Goal: Task Accomplishment & Management: Manage account settings

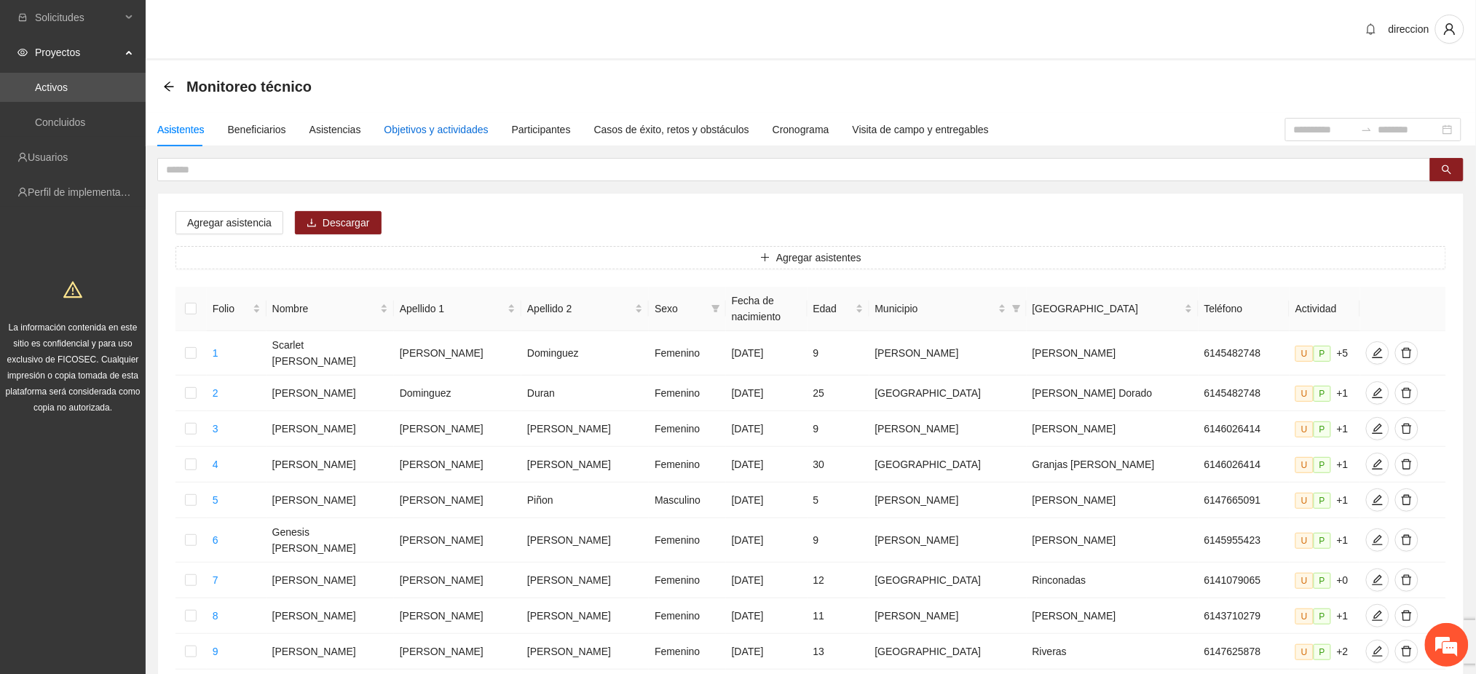
click at [385, 124] on div "Objetivos y actividades" at bounding box center [437, 130] width 104 height 16
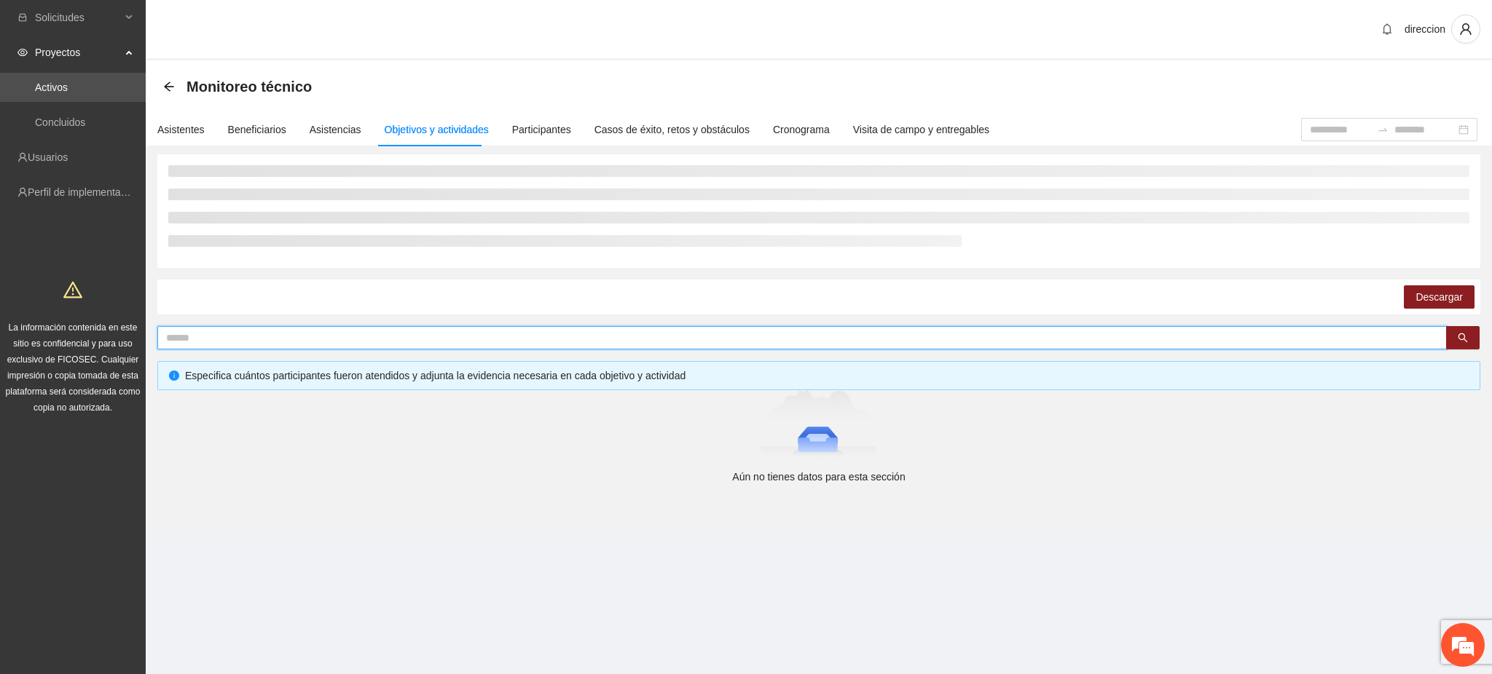
click at [194, 337] on input "text" at bounding box center [796, 338] width 1260 height 16
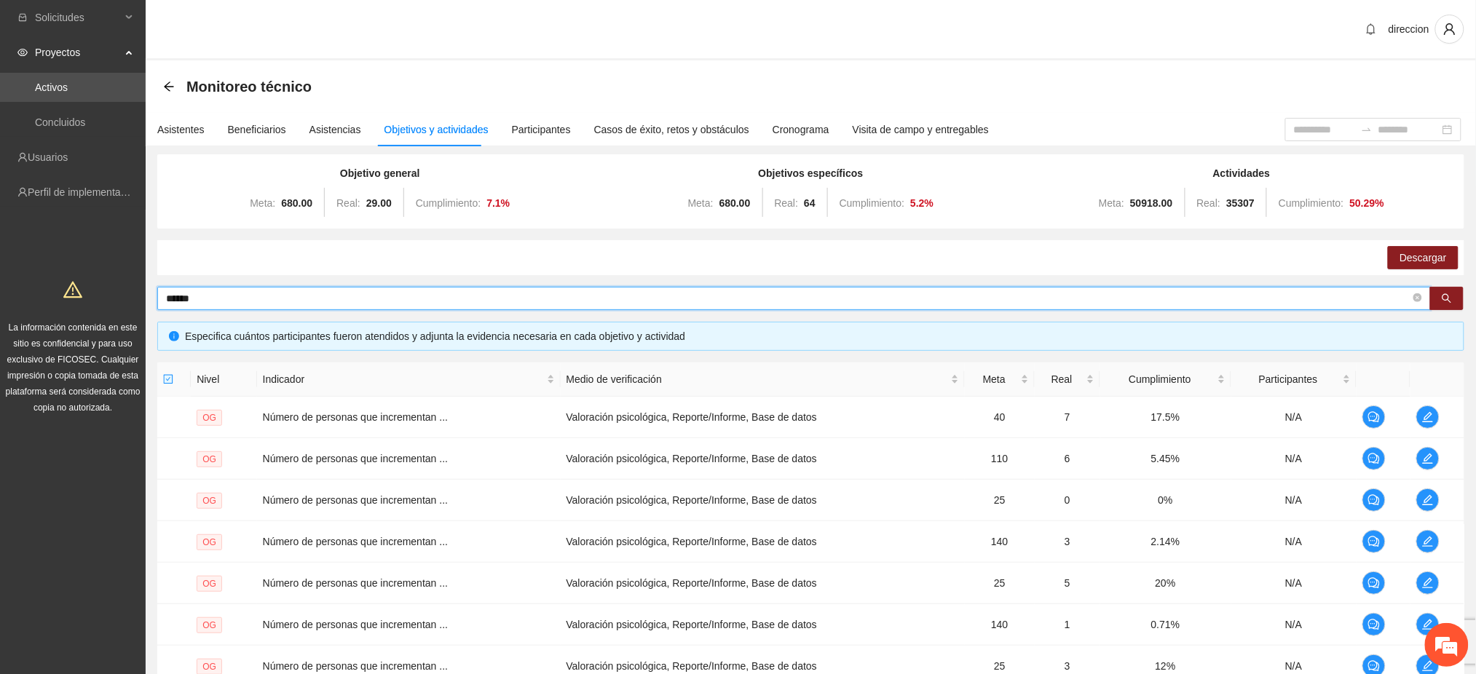
type input "******"
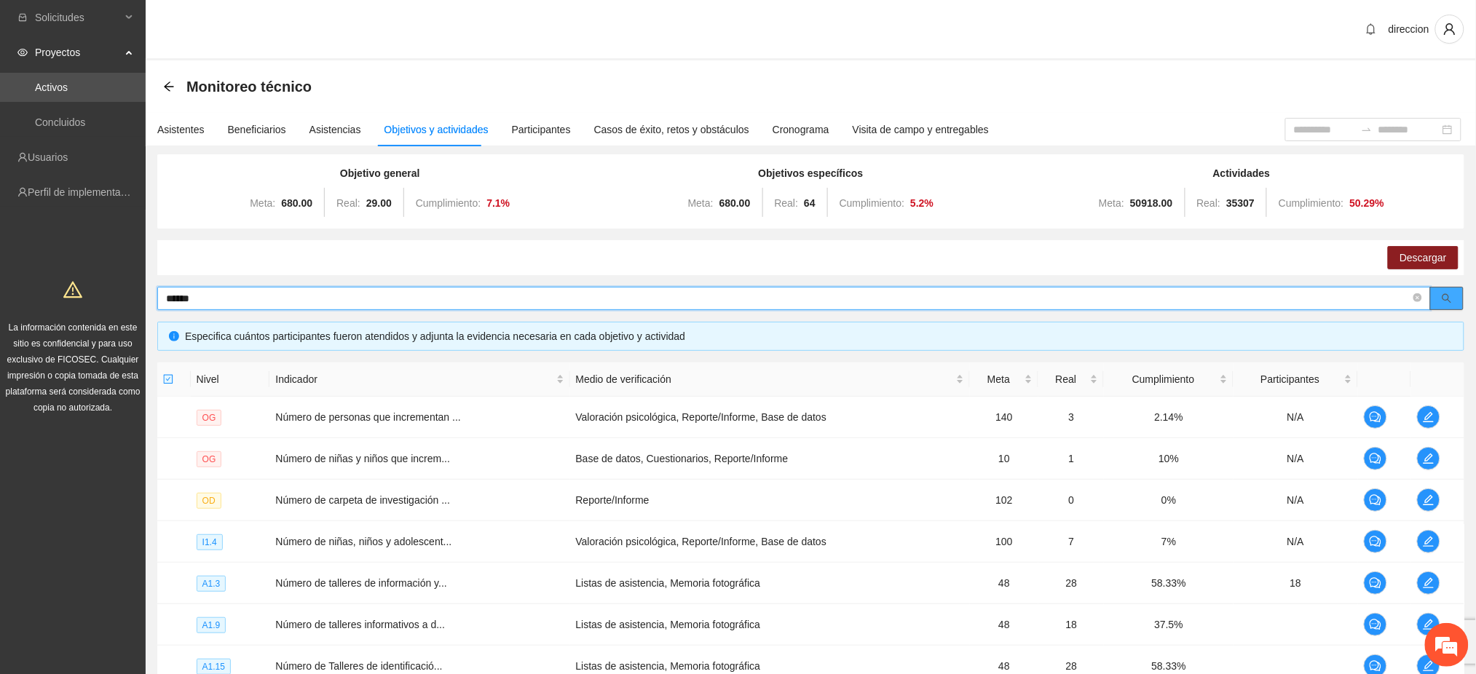
click at [1446, 296] on icon "search" at bounding box center [1447, 299] width 10 height 10
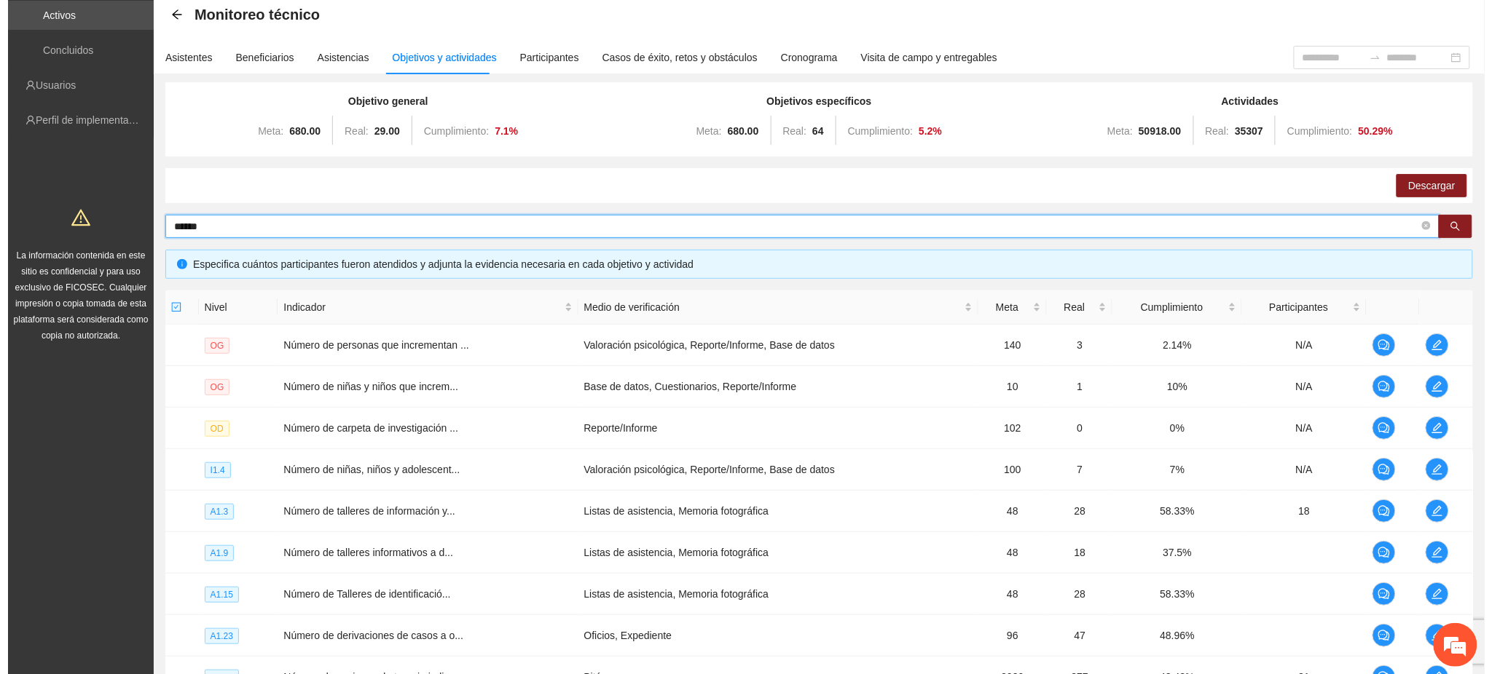
scroll to position [276, 0]
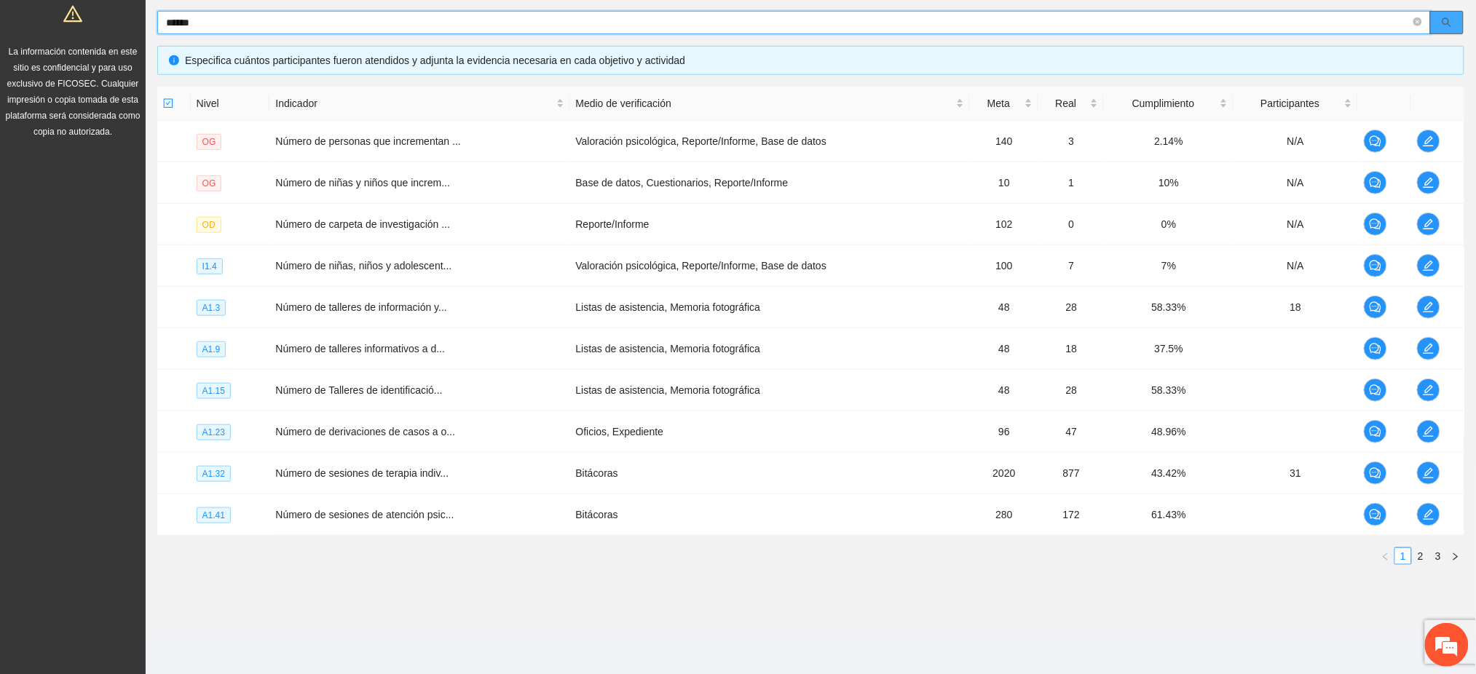
click at [1447, 25] on icon "search" at bounding box center [1447, 22] width 10 height 10
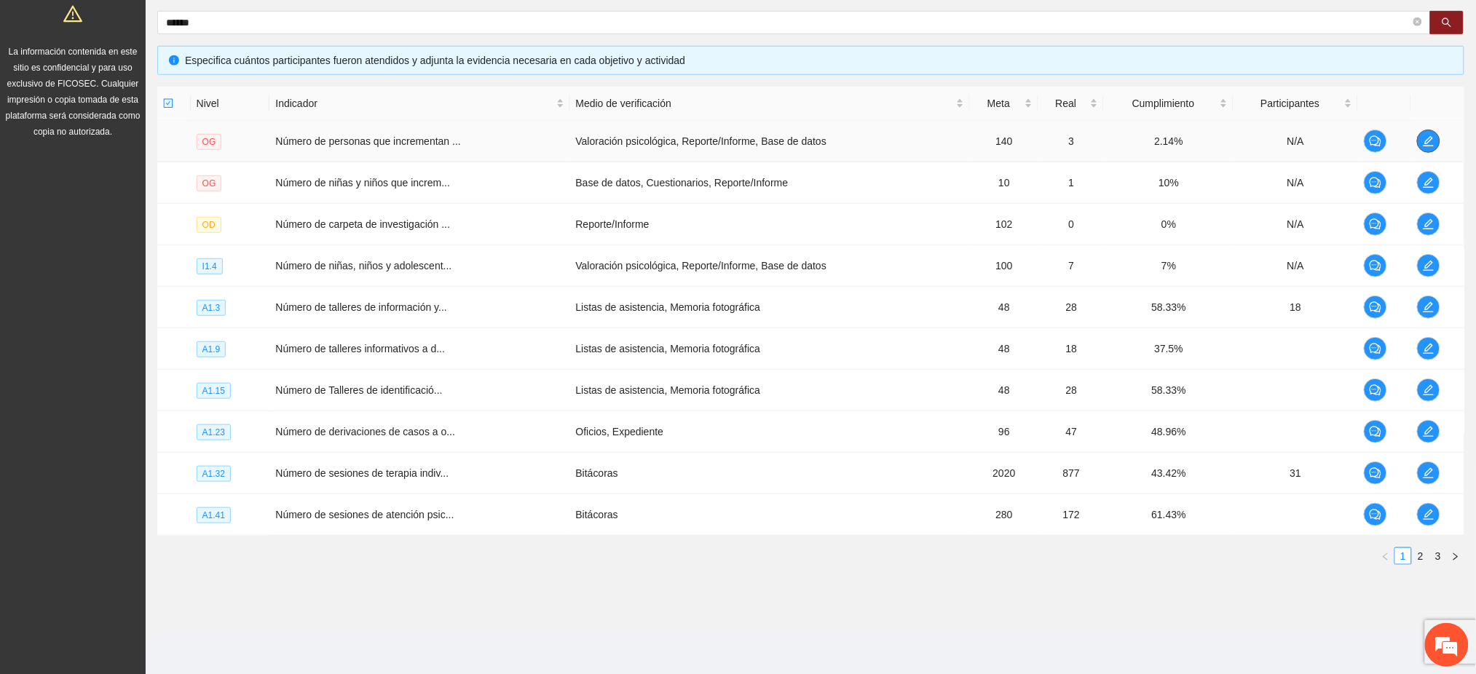
click at [1426, 138] on icon "edit" at bounding box center [1429, 141] width 12 height 12
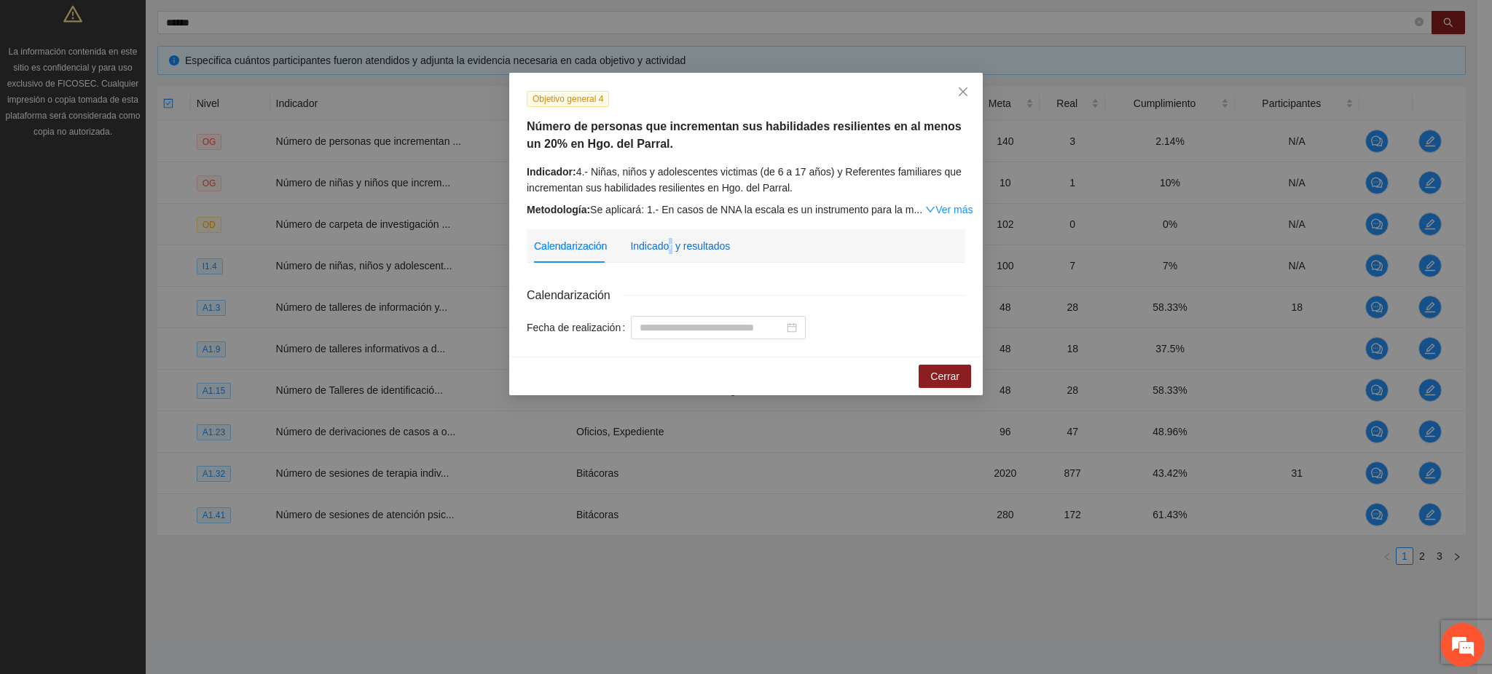
click at [669, 248] on div "Indicador y resultados" at bounding box center [680, 246] width 100 height 16
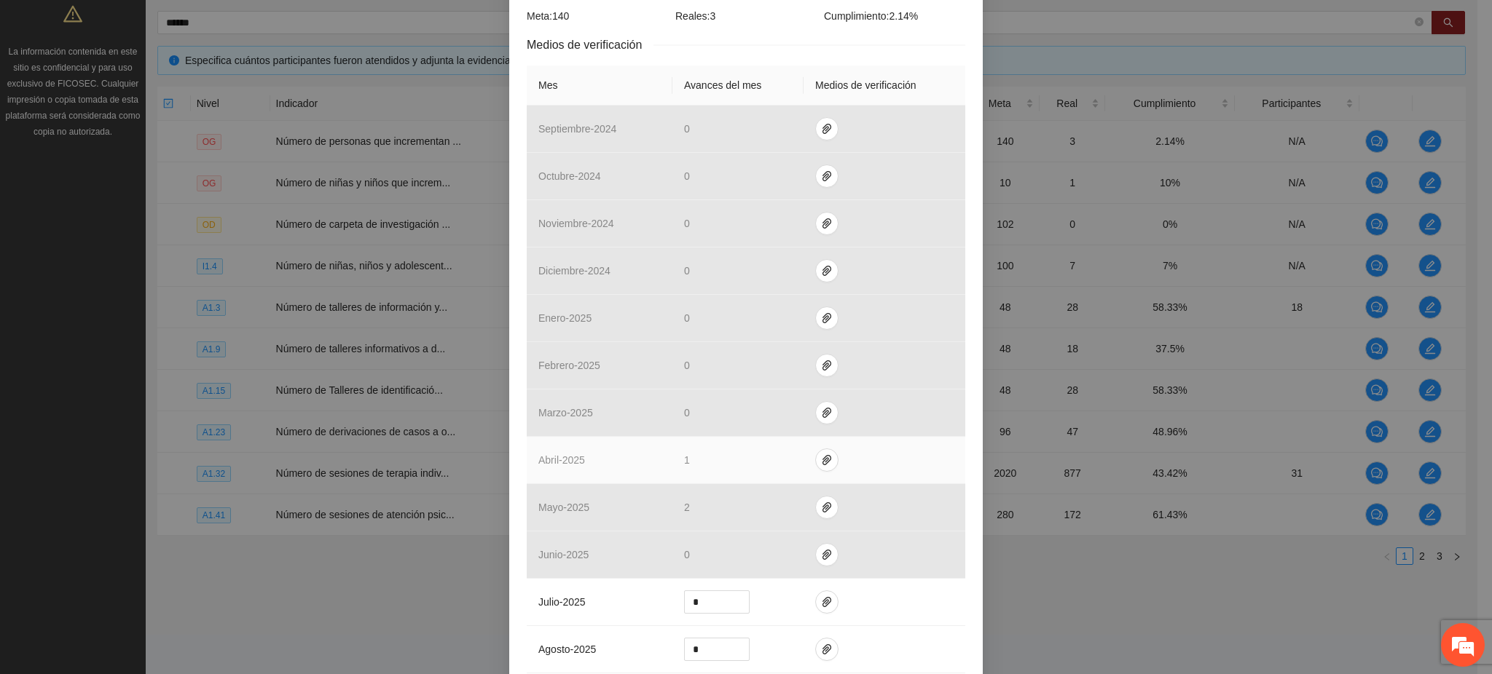
scroll to position [352, 0]
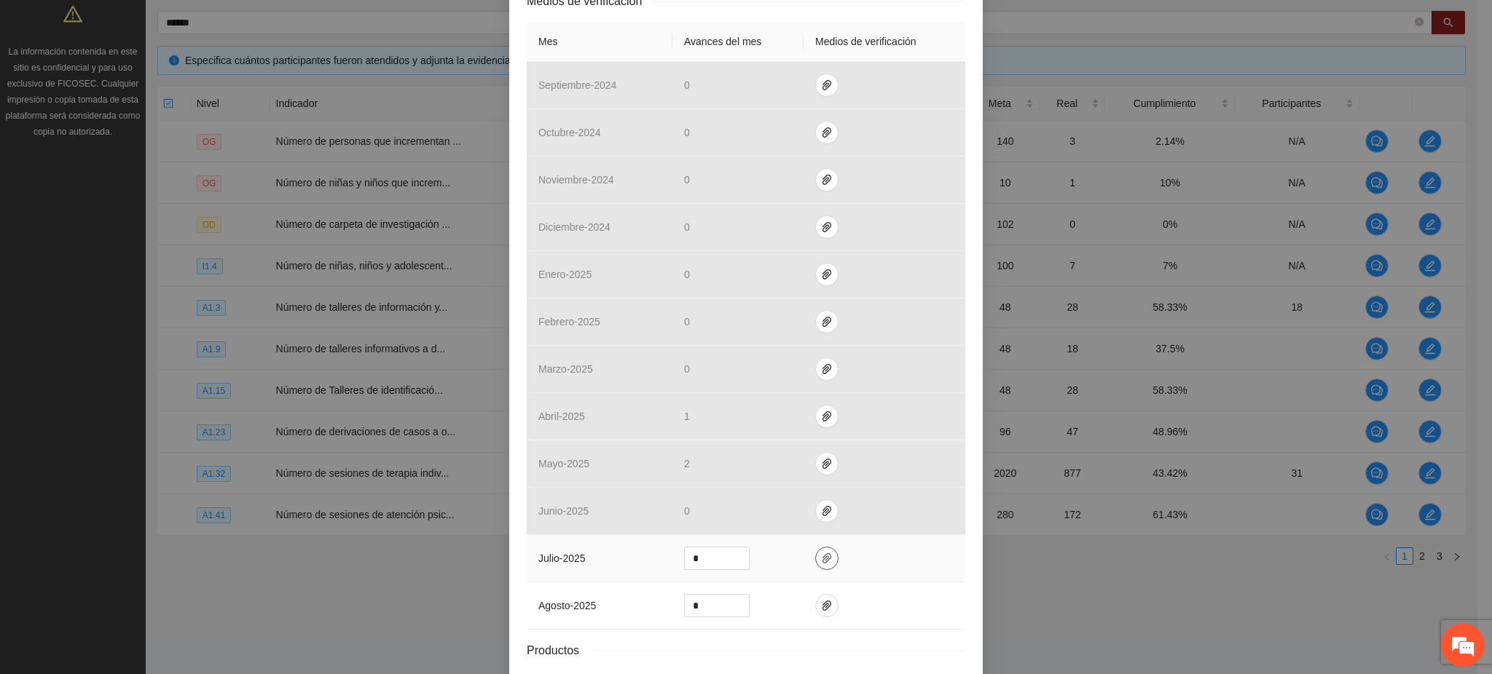
click at [821, 559] on icon "paper-clip" at bounding box center [827, 559] width 12 height 12
click at [755, 516] on span "Adjuntar documento" at bounding box center [781, 514] width 91 height 16
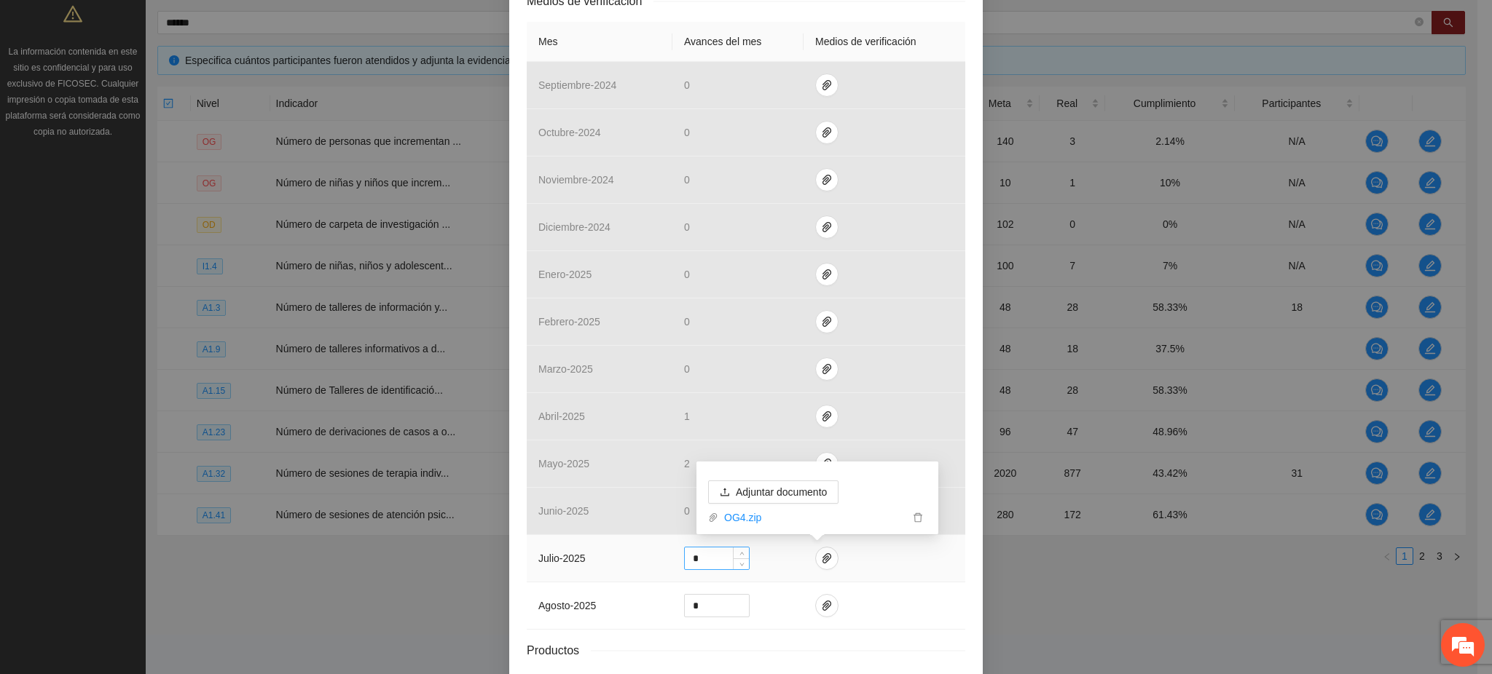
click at [693, 563] on input "*" at bounding box center [717, 559] width 64 height 22
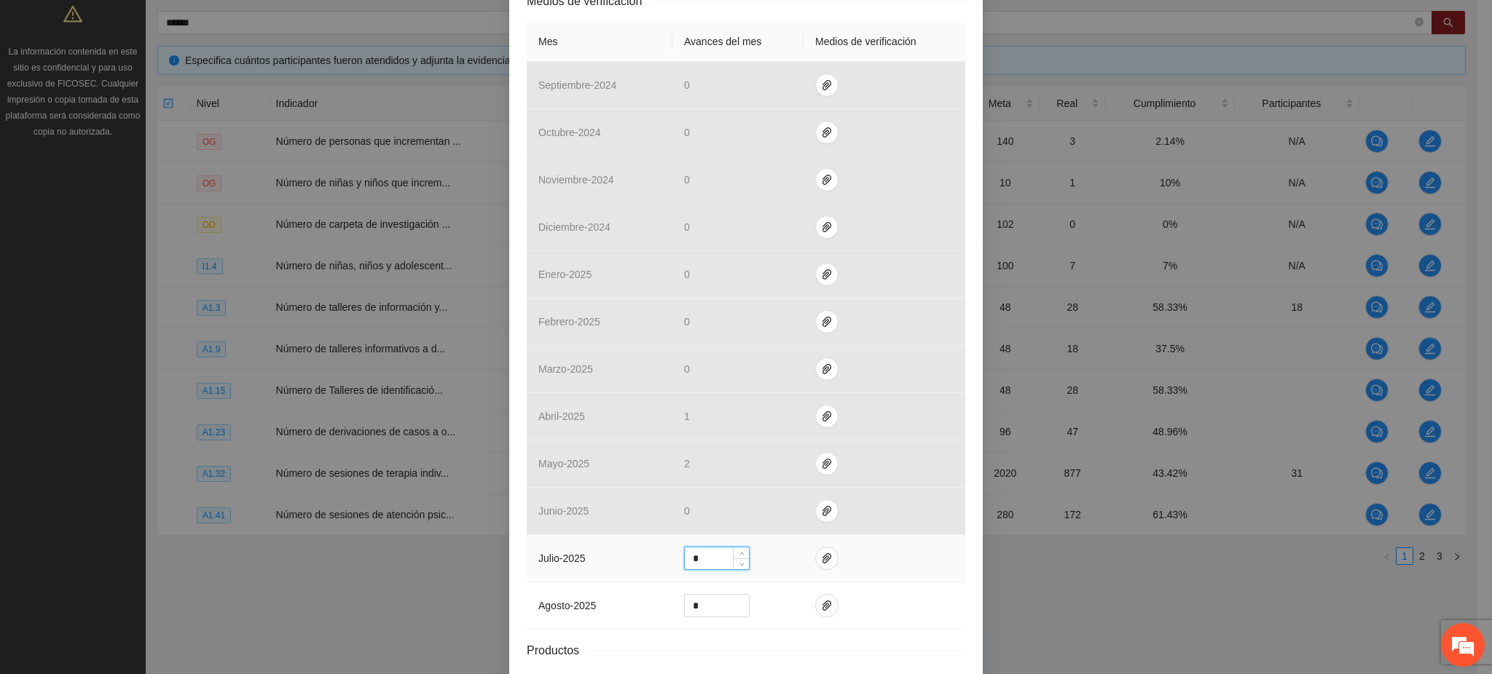
drag, startPoint x: 693, startPoint y: 563, endPoint x: 669, endPoint y: 562, distance: 23.3
click at [672, 562] on td "*" at bounding box center [737, 558] width 131 height 47
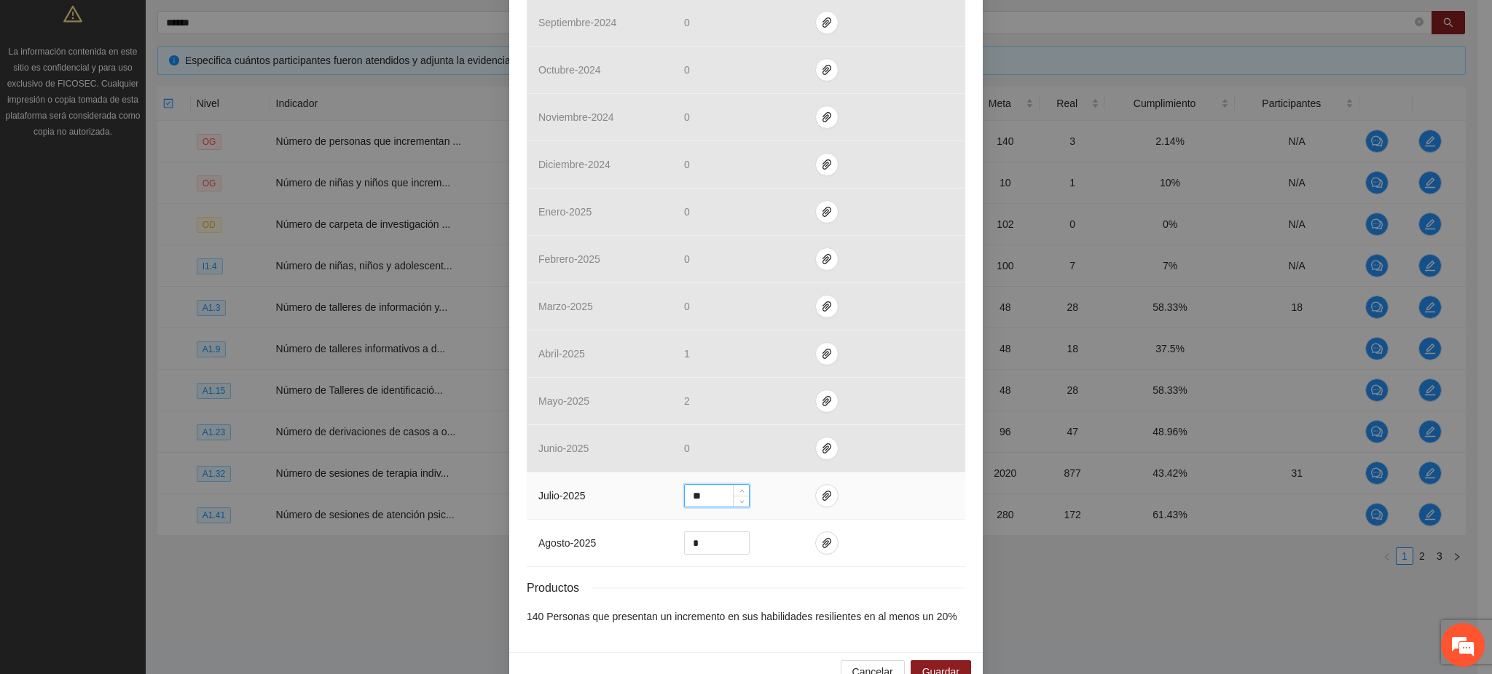
scroll to position [449, 0]
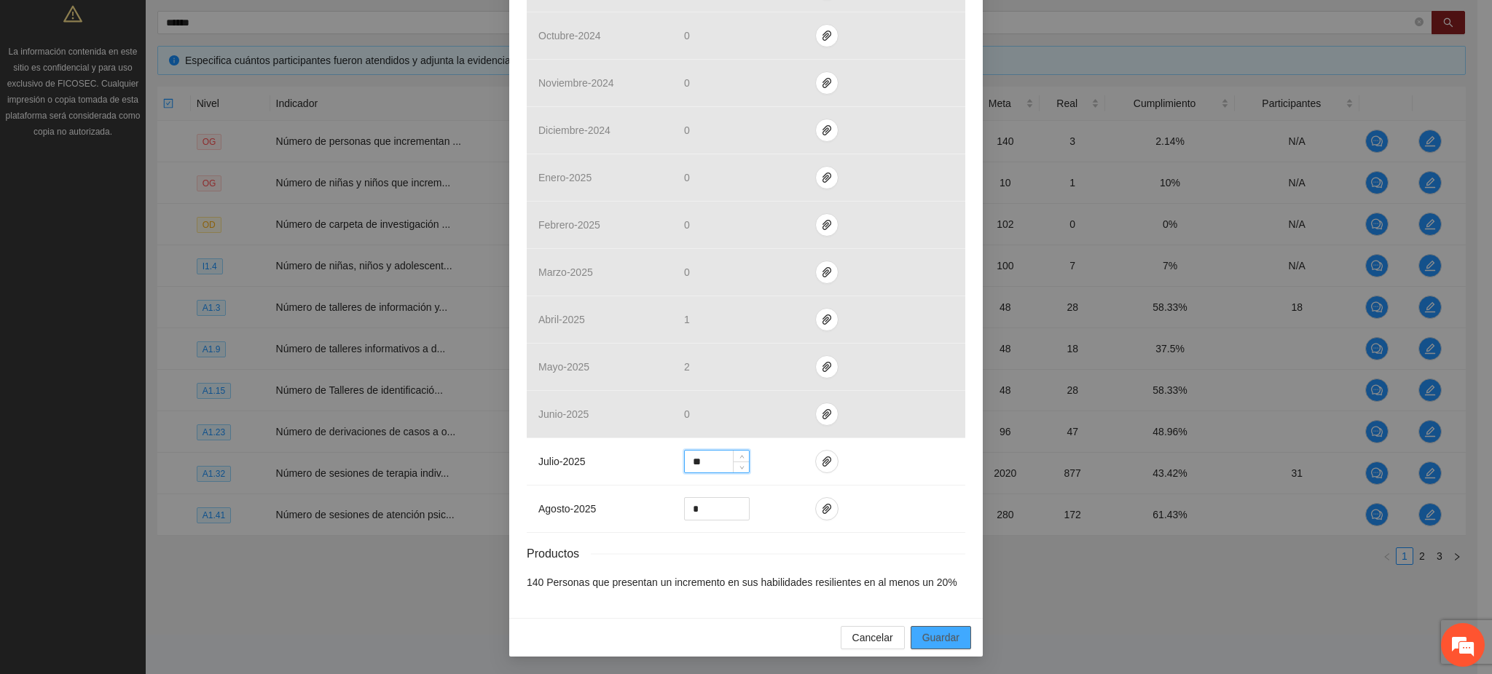
type input "**"
click at [937, 640] on span "Guardar" at bounding box center [940, 638] width 37 height 16
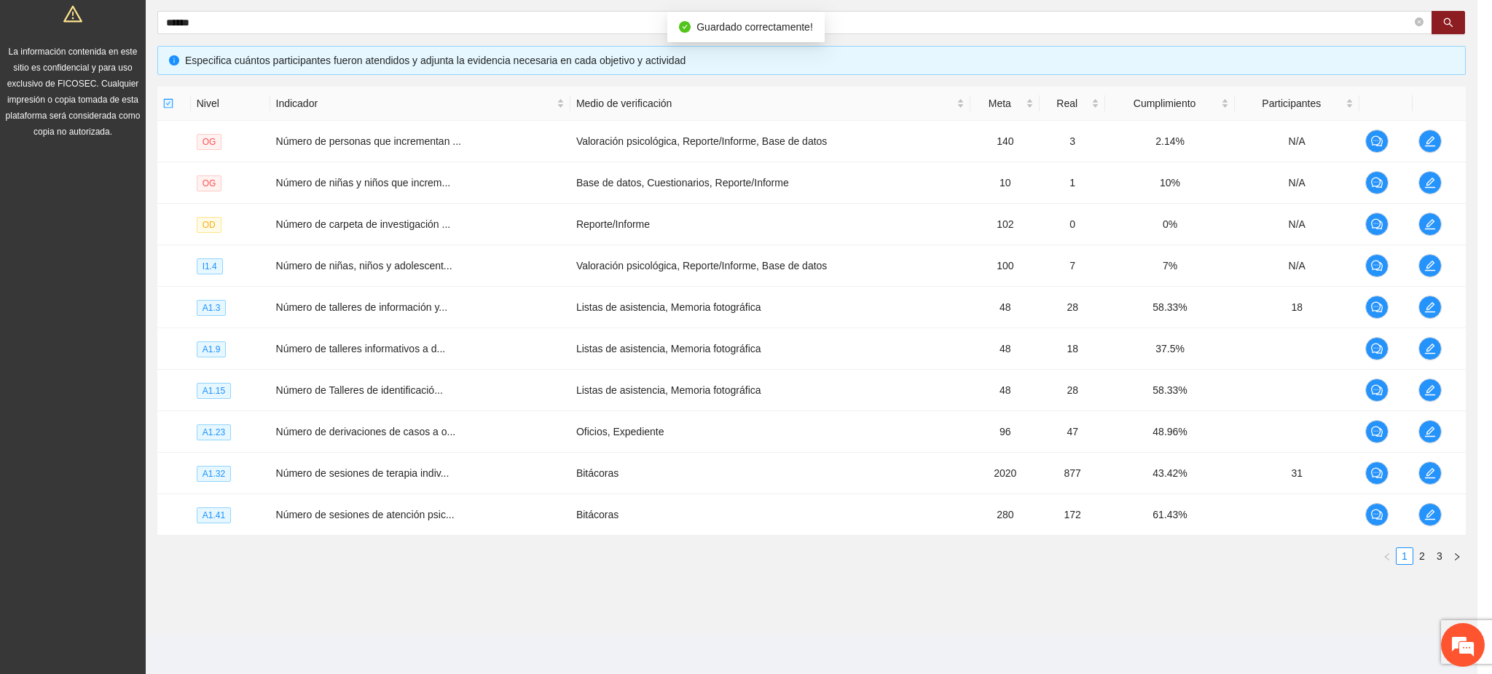
scroll to position [377, 0]
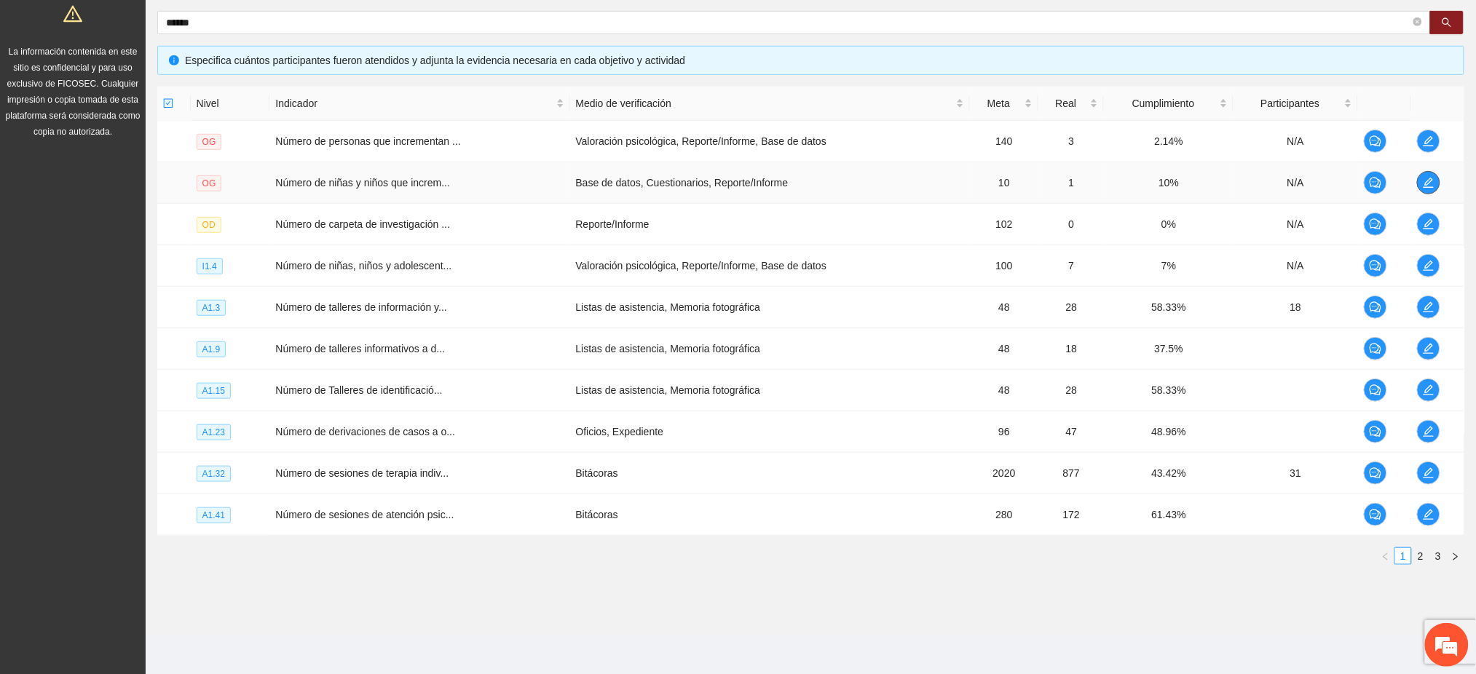
click at [1422, 181] on span "edit" at bounding box center [1429, 183] width 22 height 12
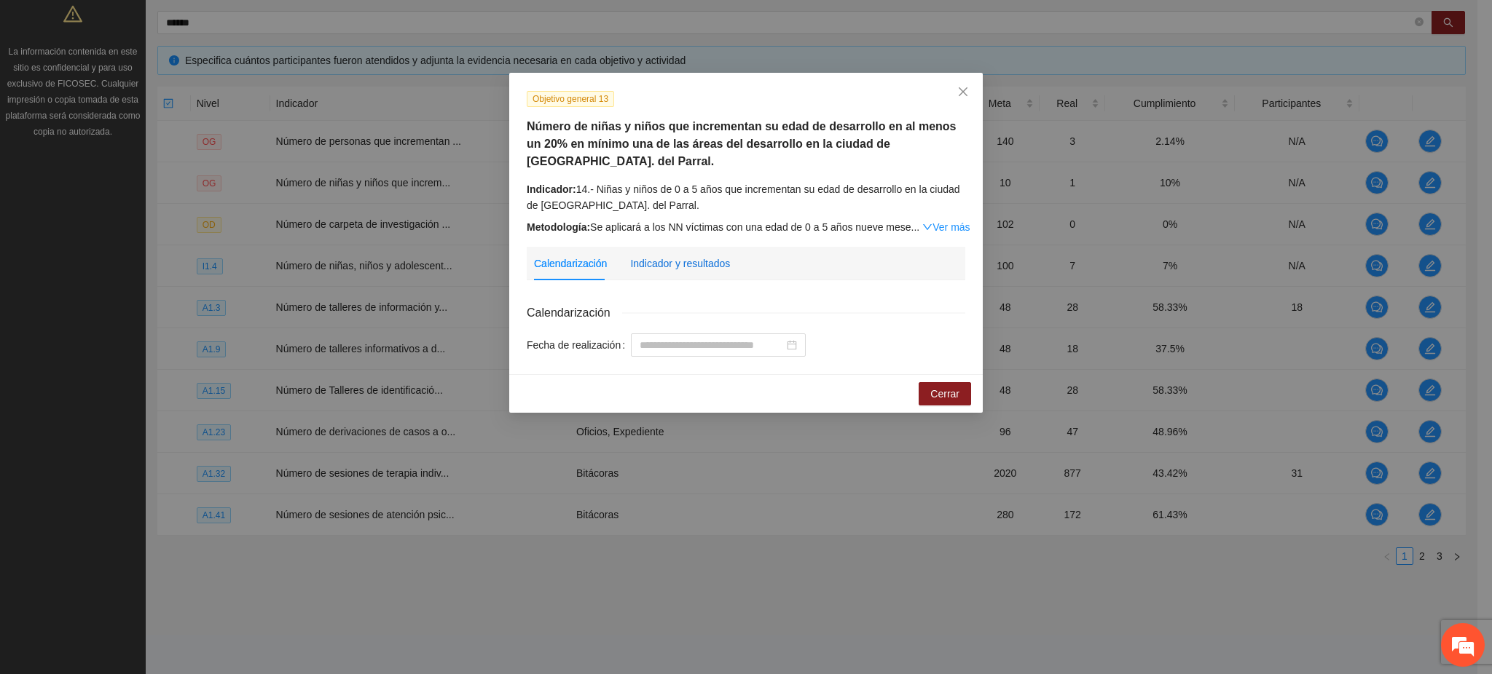
click at [699, 256] on div "Indicador y resultados" at bounding box center [680, 264] width 100 height 16
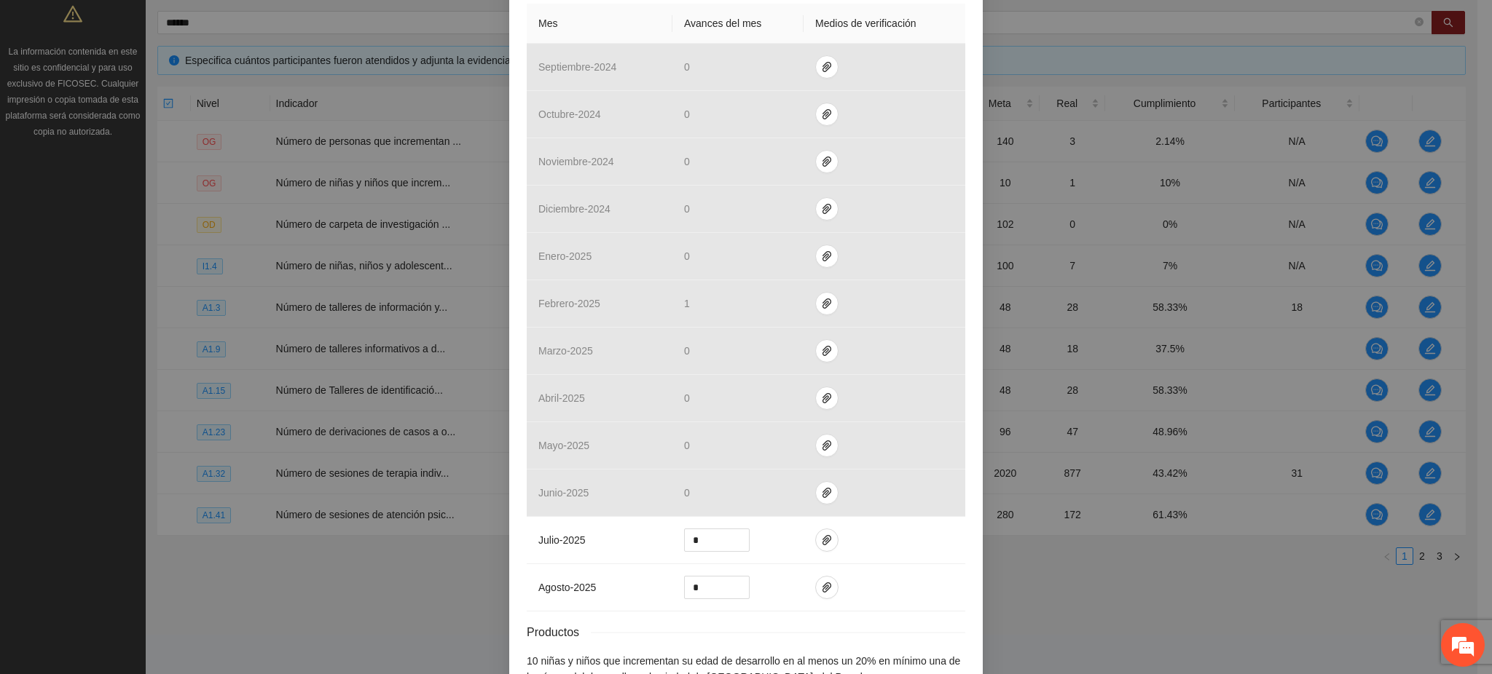
scroll to position [388, 0]
click at [701, 529] on input "*" at bounding box center [717, 540] width 64 height 22
drag, startPoint x: 697, startPoint y: 528, endPoint x: 656, endPoint y: 523, distance: 41.8
click at [656, 523] on tr "julio - 2025 *" at bounding box center [746, 539] width 438 height 47
type input "*"
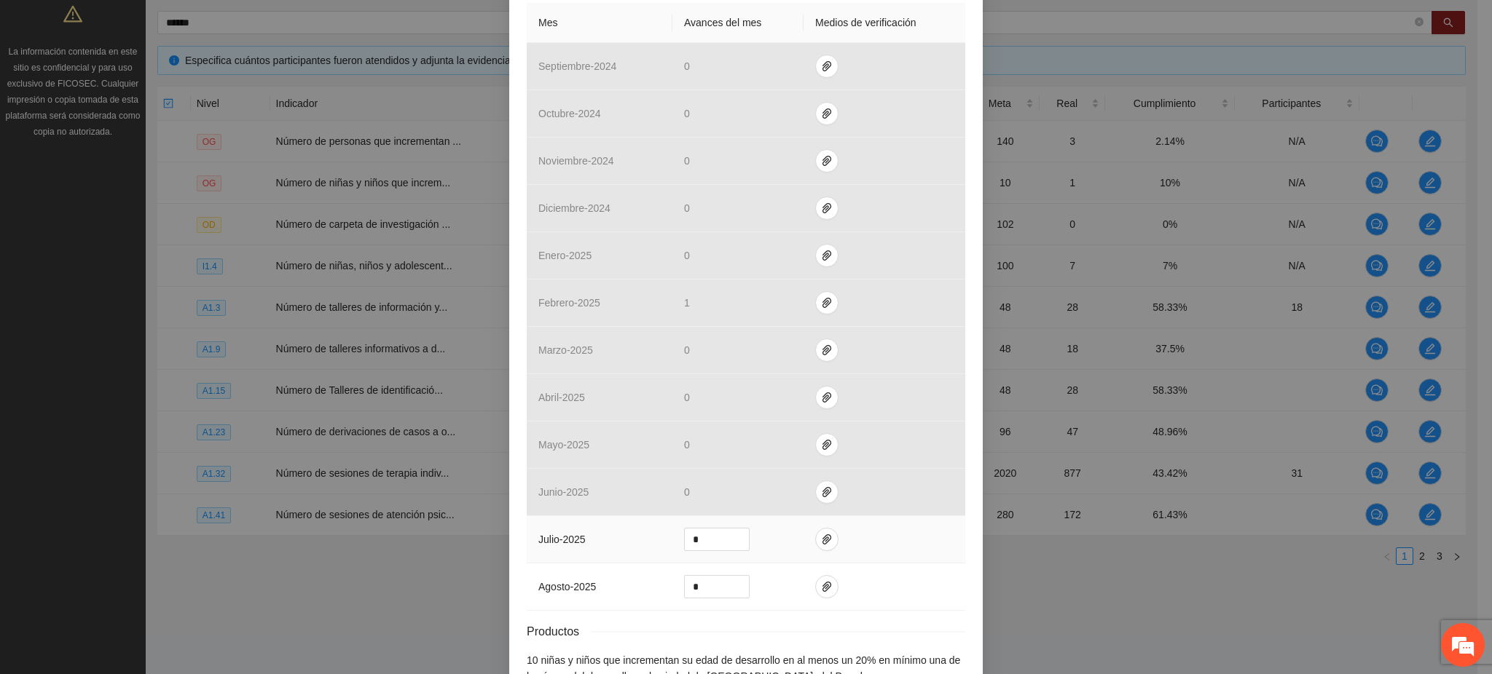
click at [803, 519] on td at bounding box center [884, 539] width 162 height 47
click at [821, 534] on icon "paper-clip" at bounding box center [827, 540] width 12 height 12
click at [768, 478] on span "Adjuntar documento" at bounding box center [781, 477] width 91 height 16
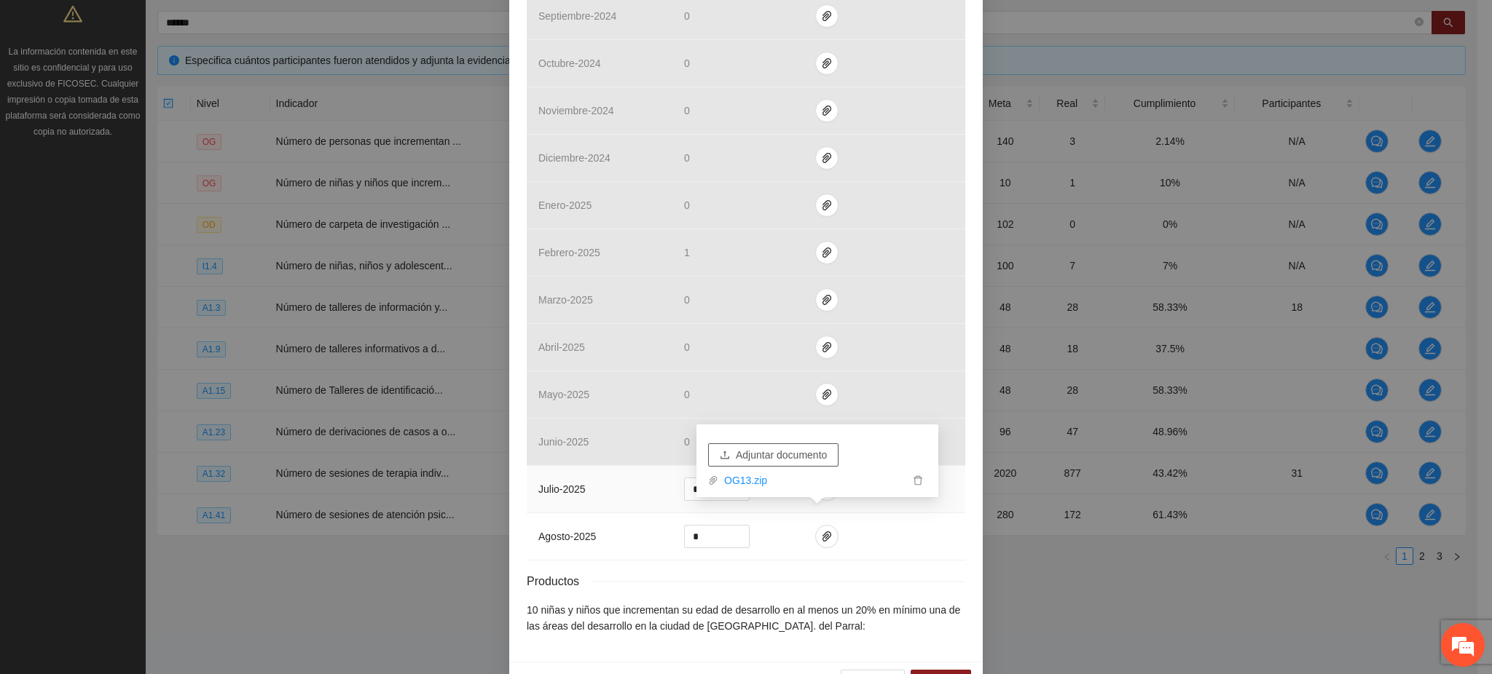
scroll to position [465, 0]
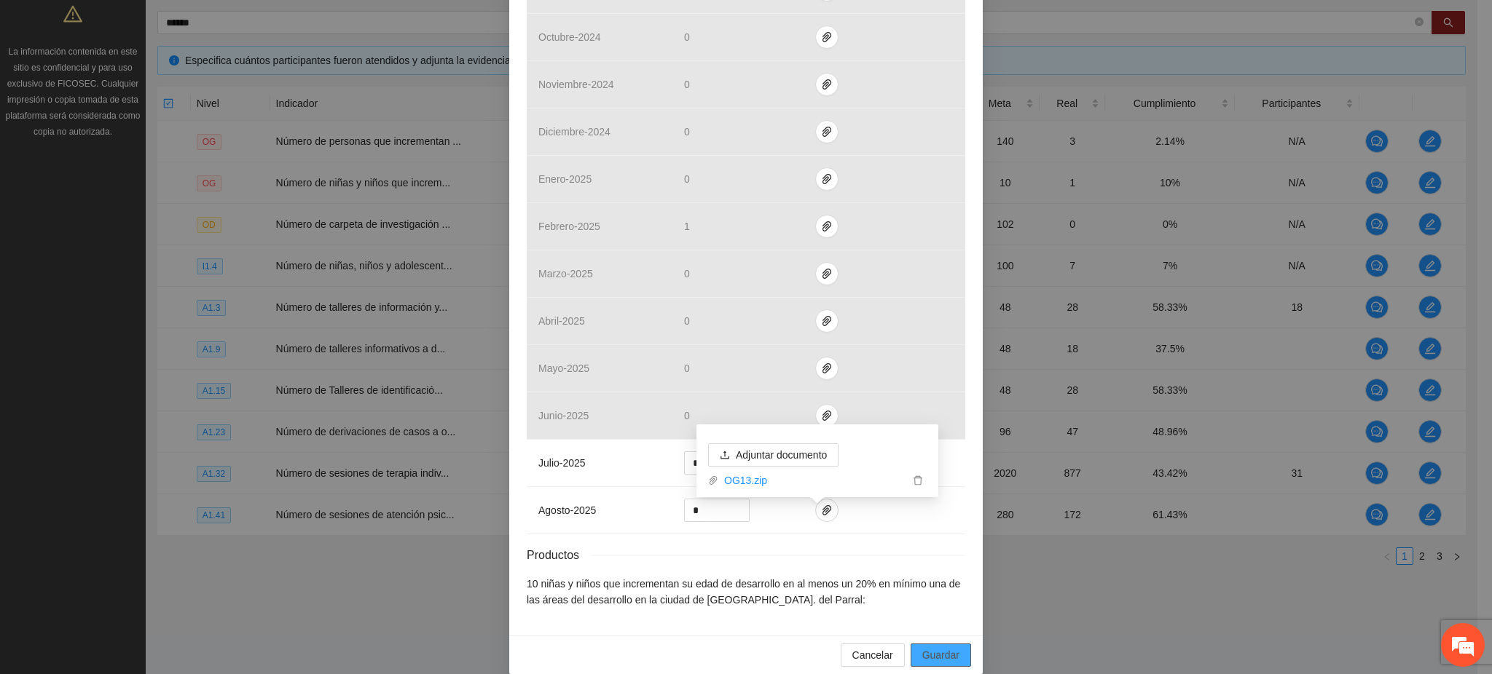
click at [934, 648] on span "Guardar" at bounding box center [940, 656] width 37 height 16
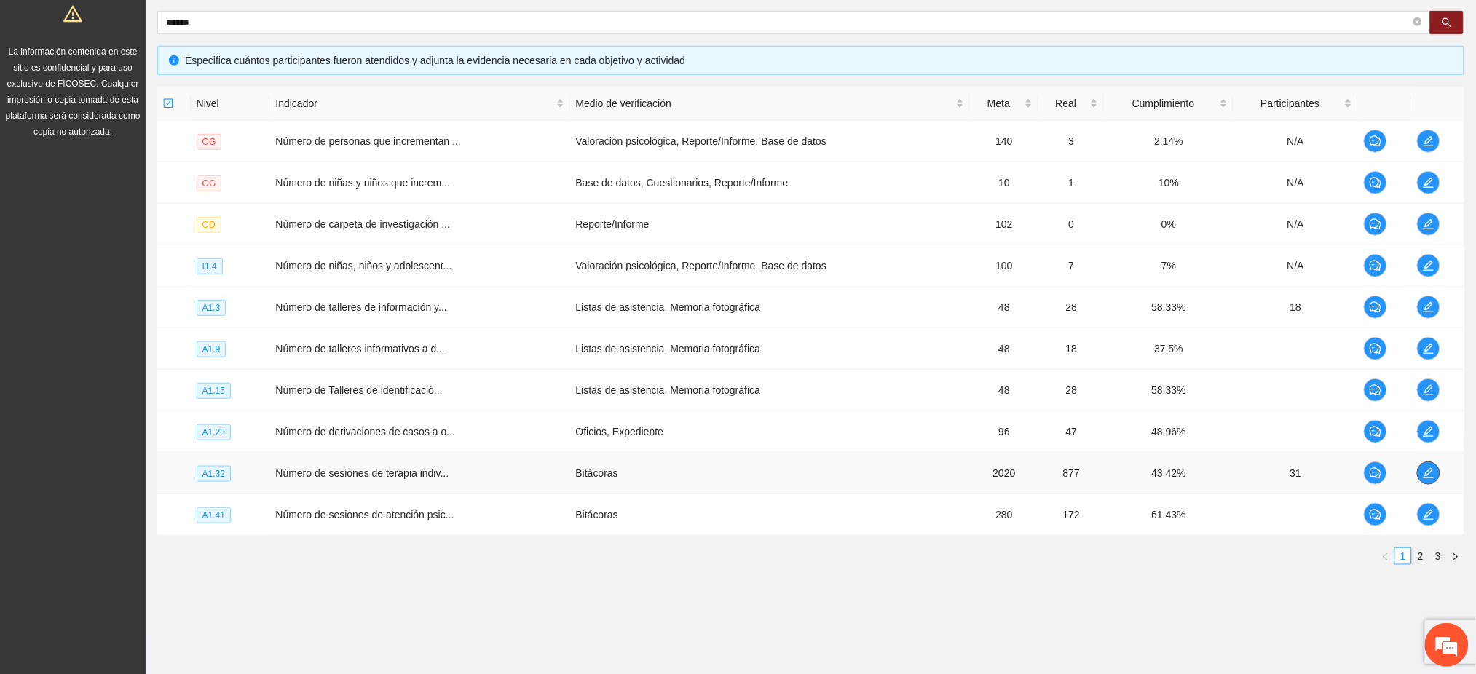
click at [1428, 473] on icon "edit" at bounding box center [1429, 473] width 10 height 10
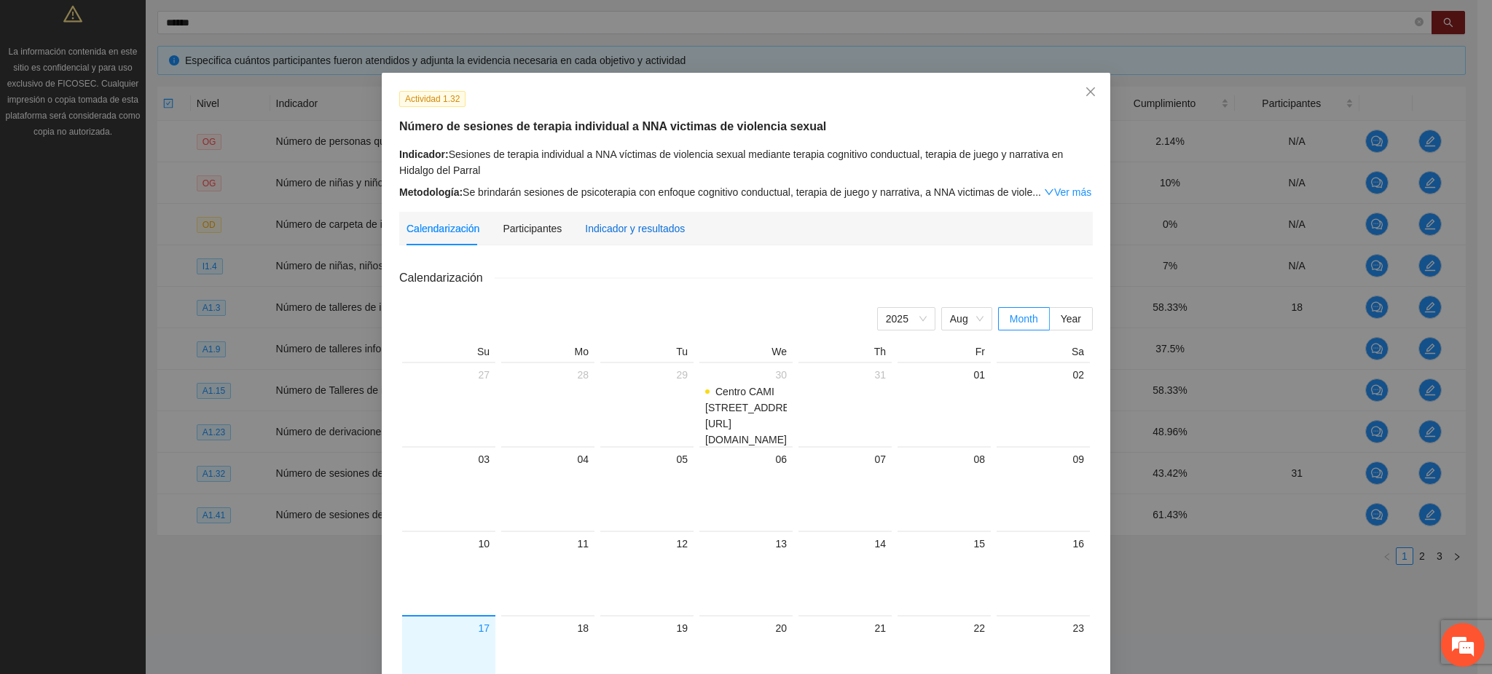
click at [585, 227] on div "Indicador y resultados" at bounding box center [635, 229] width 100 height 16
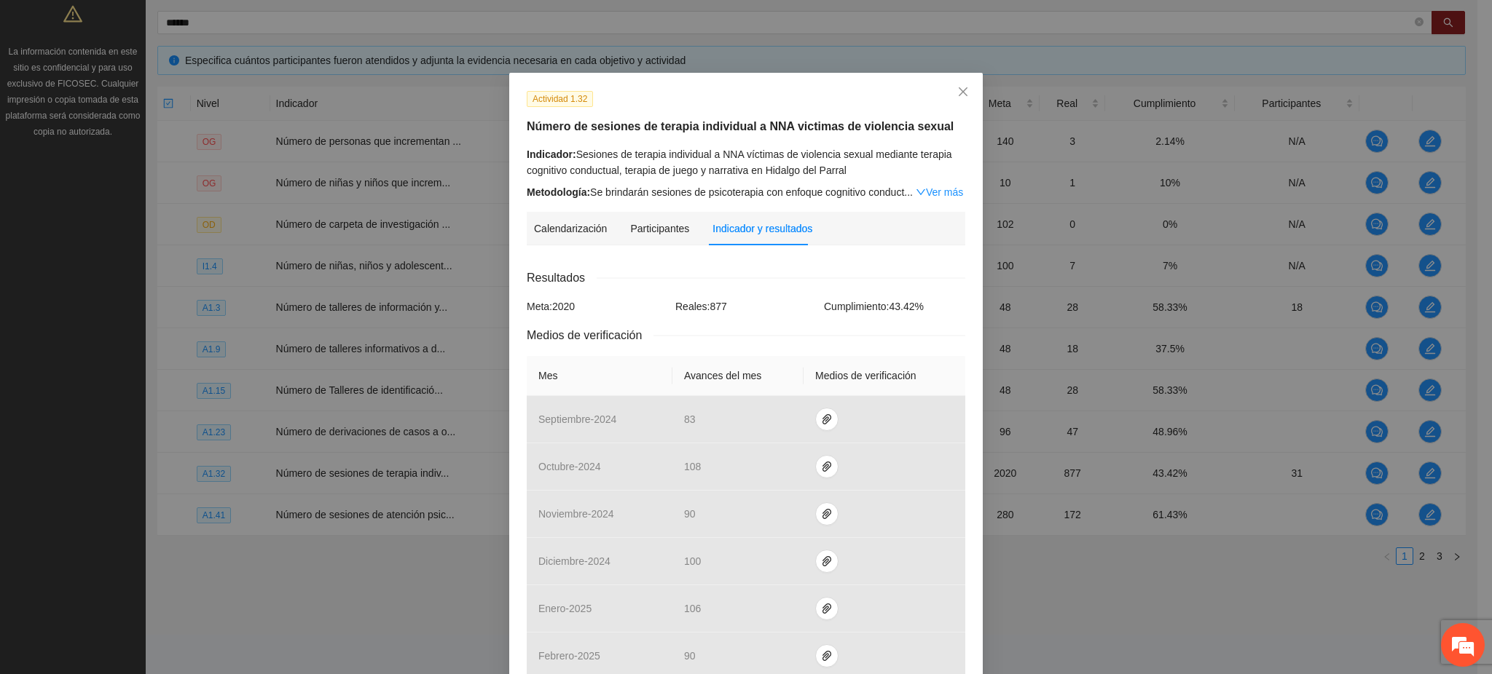
scroll to position [432, 0]
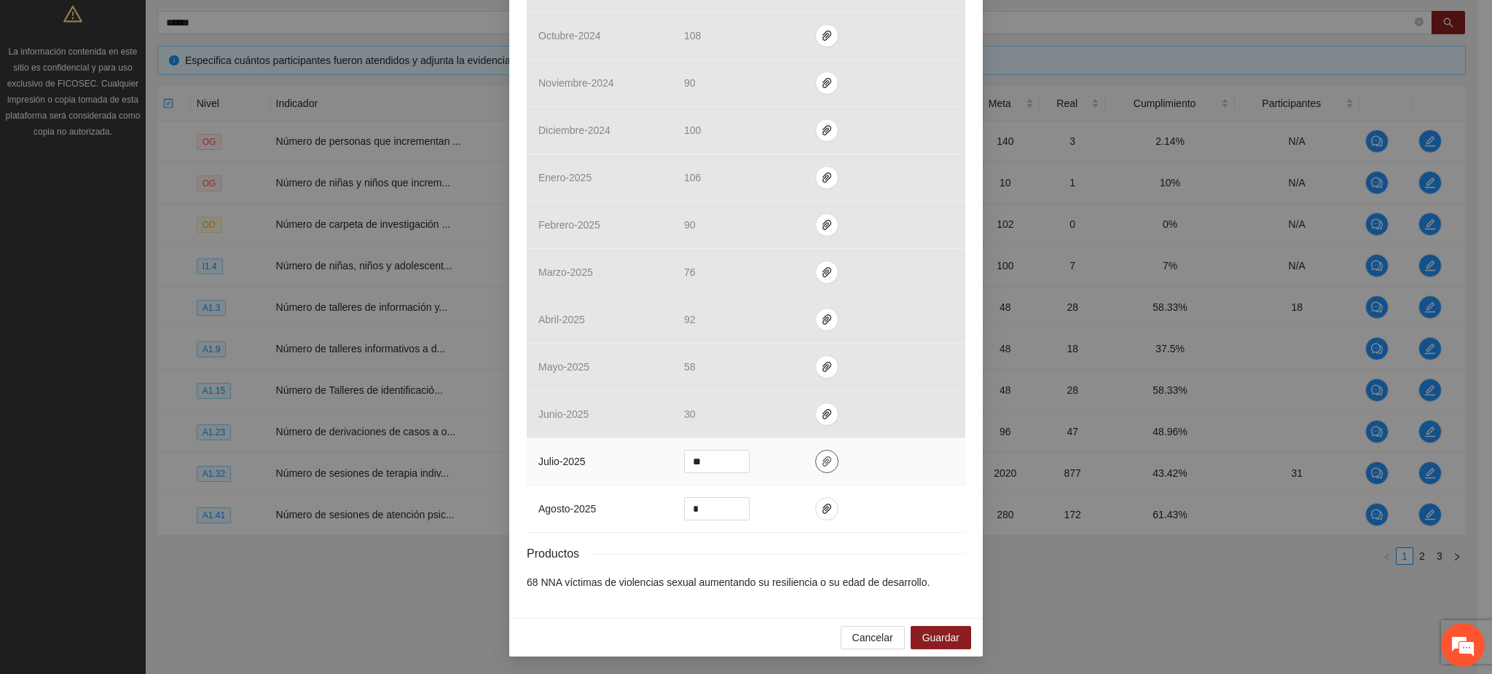
click at [821, 463] on icon "paper-clip" at bounding box center [827, 462] width 12 height 12
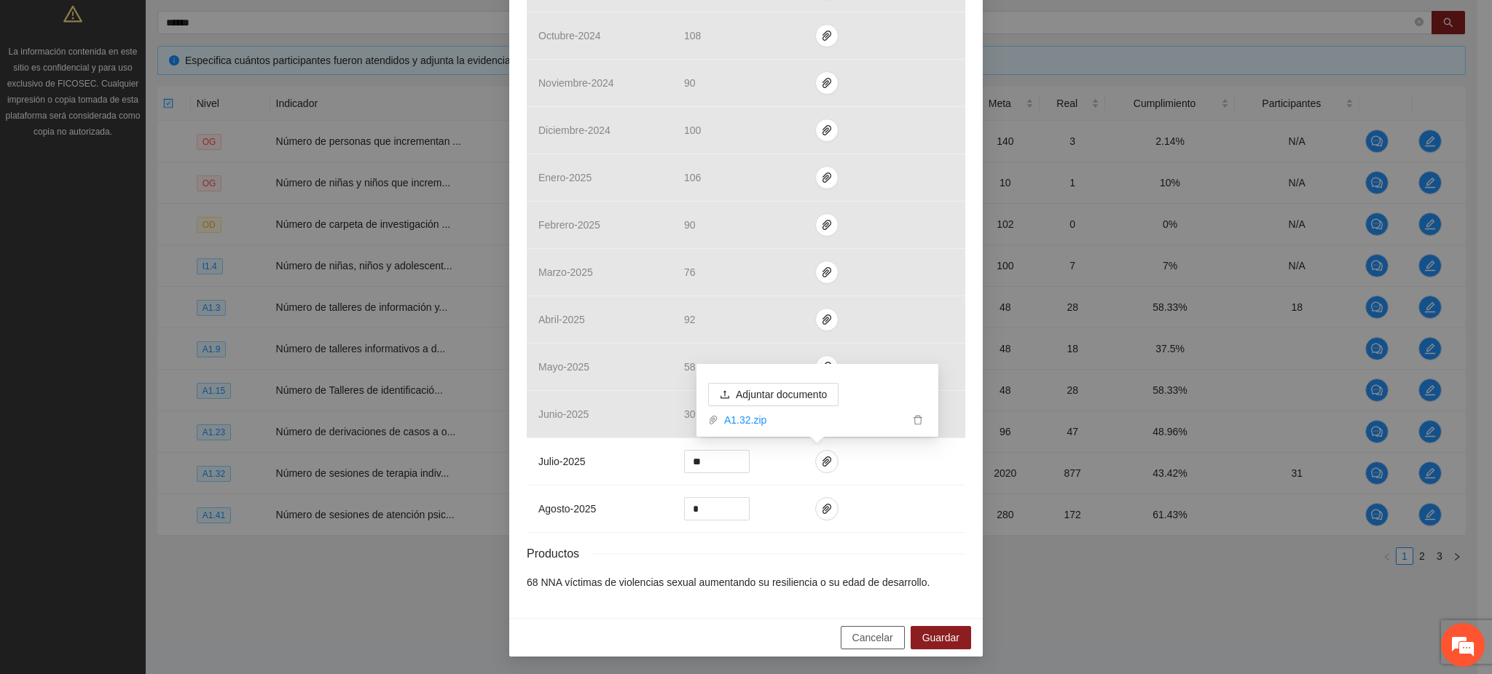
click at [852, 636] on span "Cancelar" at bounding box center [872, 638] width 41 height 16
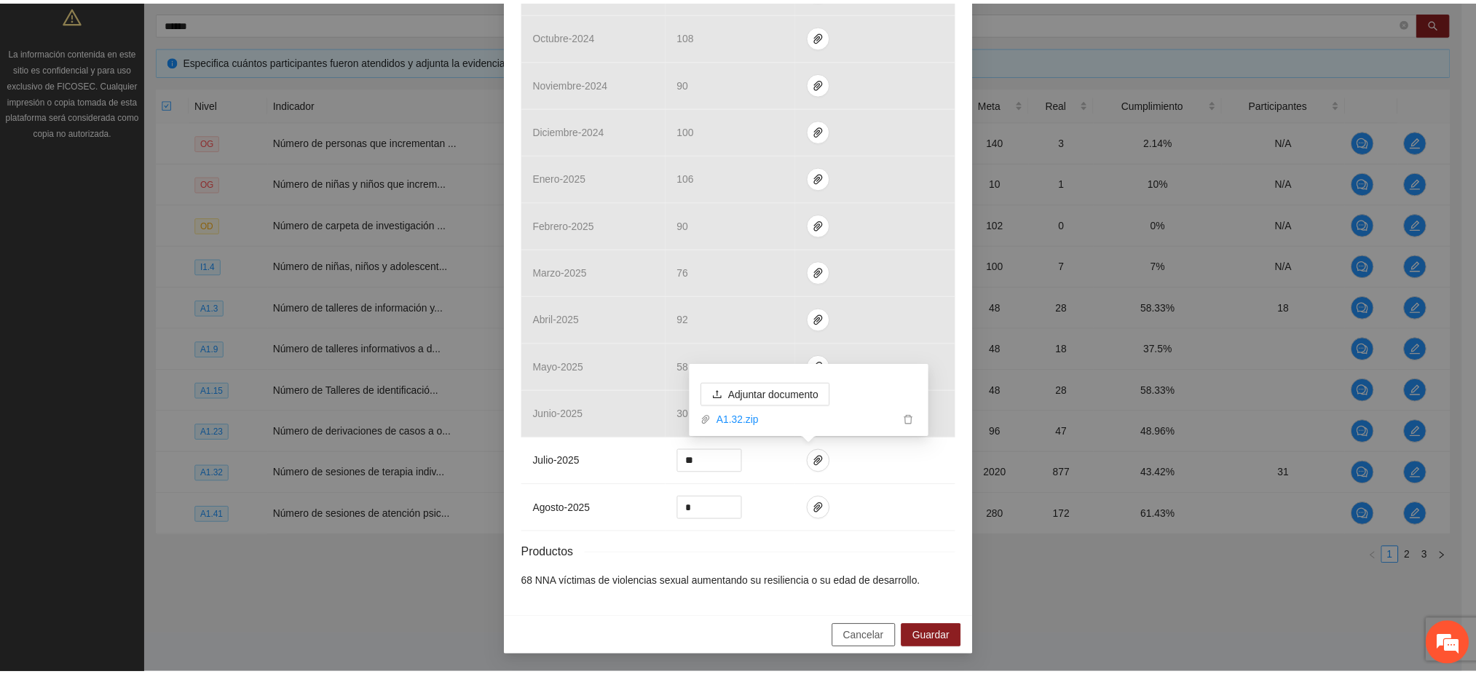
scroll to position [358, 0]
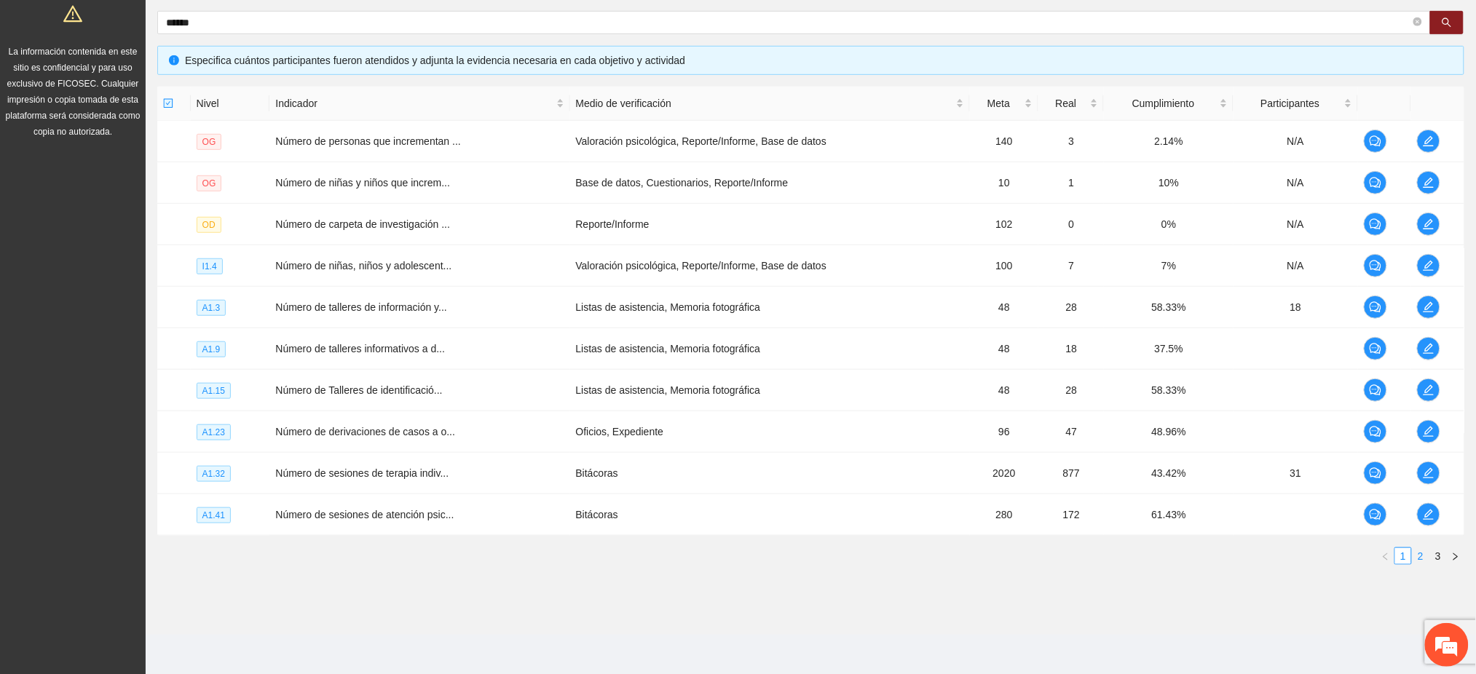
click at [1420, 555] on link "2" at bounding box center [1421, 556] width 16 height 16
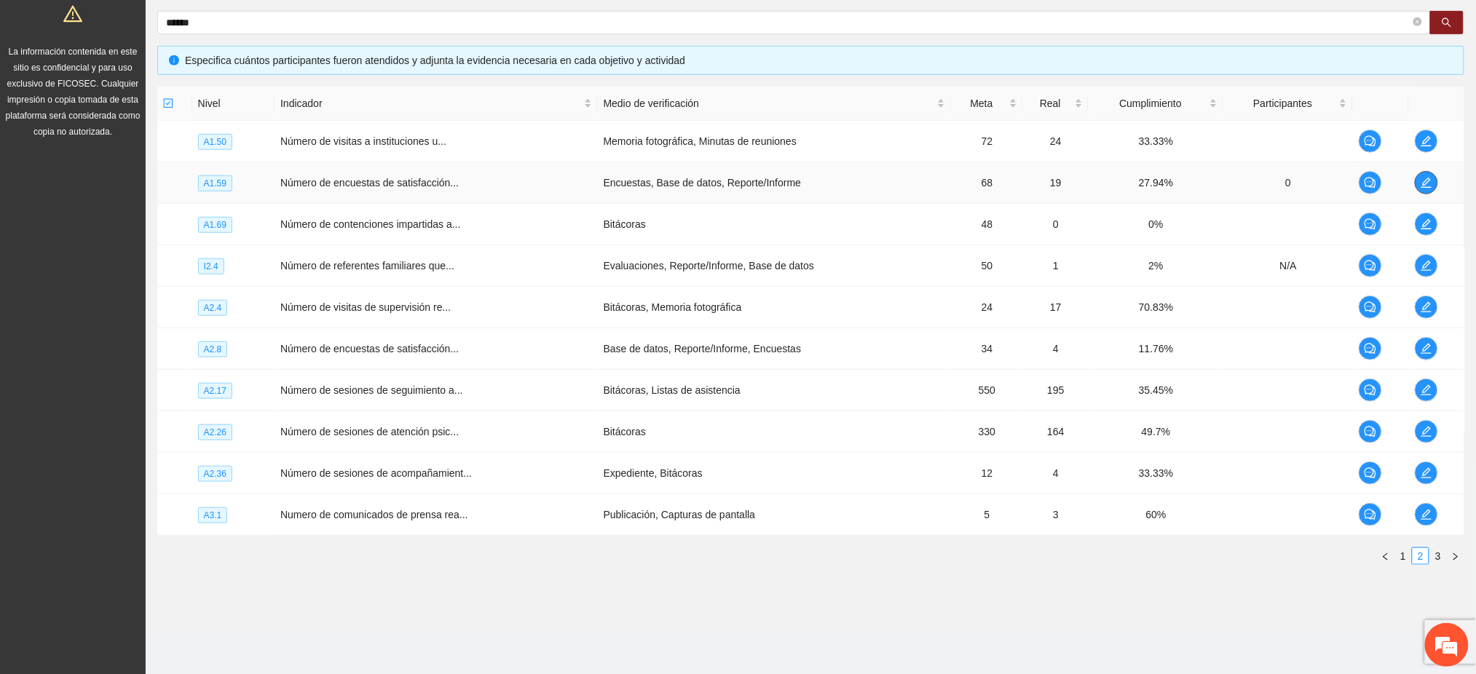
click at [1423, 180] on icon "edit" at bounding box center [1427, 183] width 12 height 12
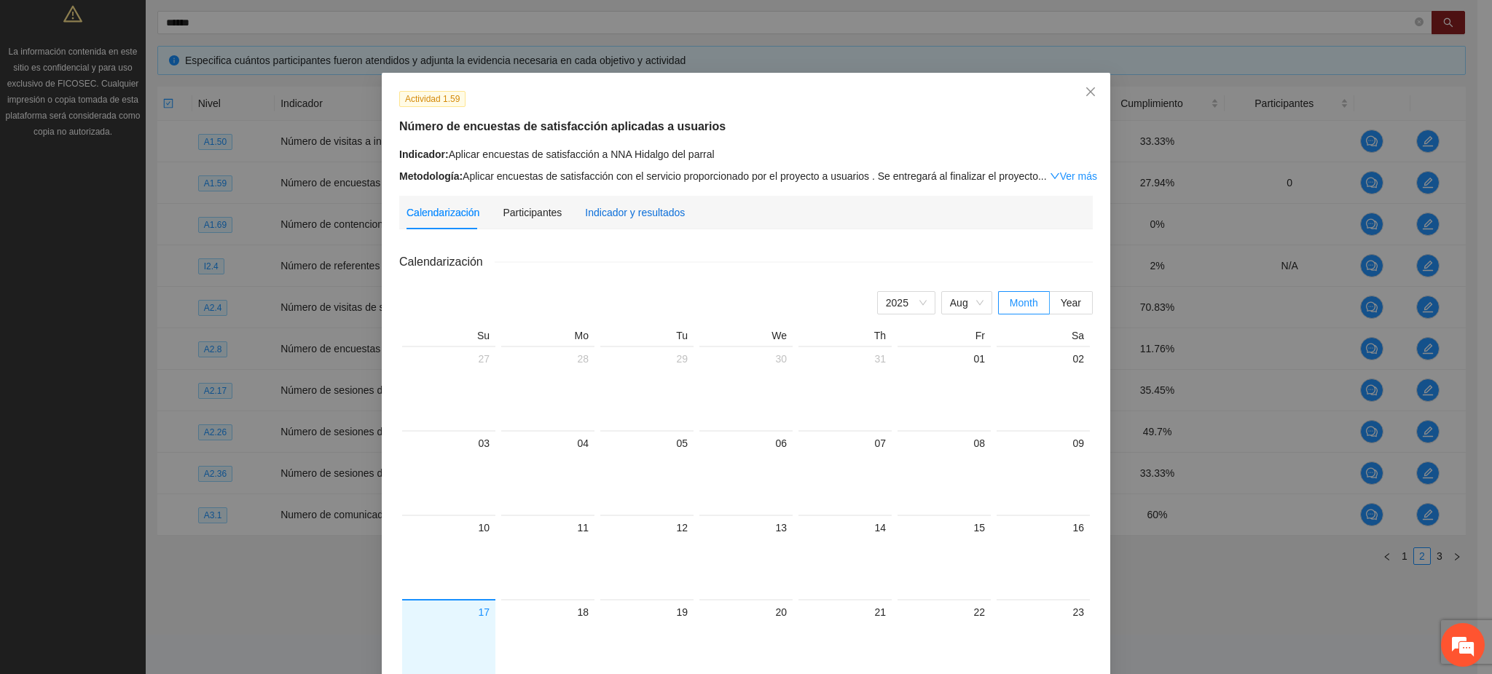
click at [635, 215] on div "Indicador y resultados" at bounding box center [635, 213] width 100 height 16
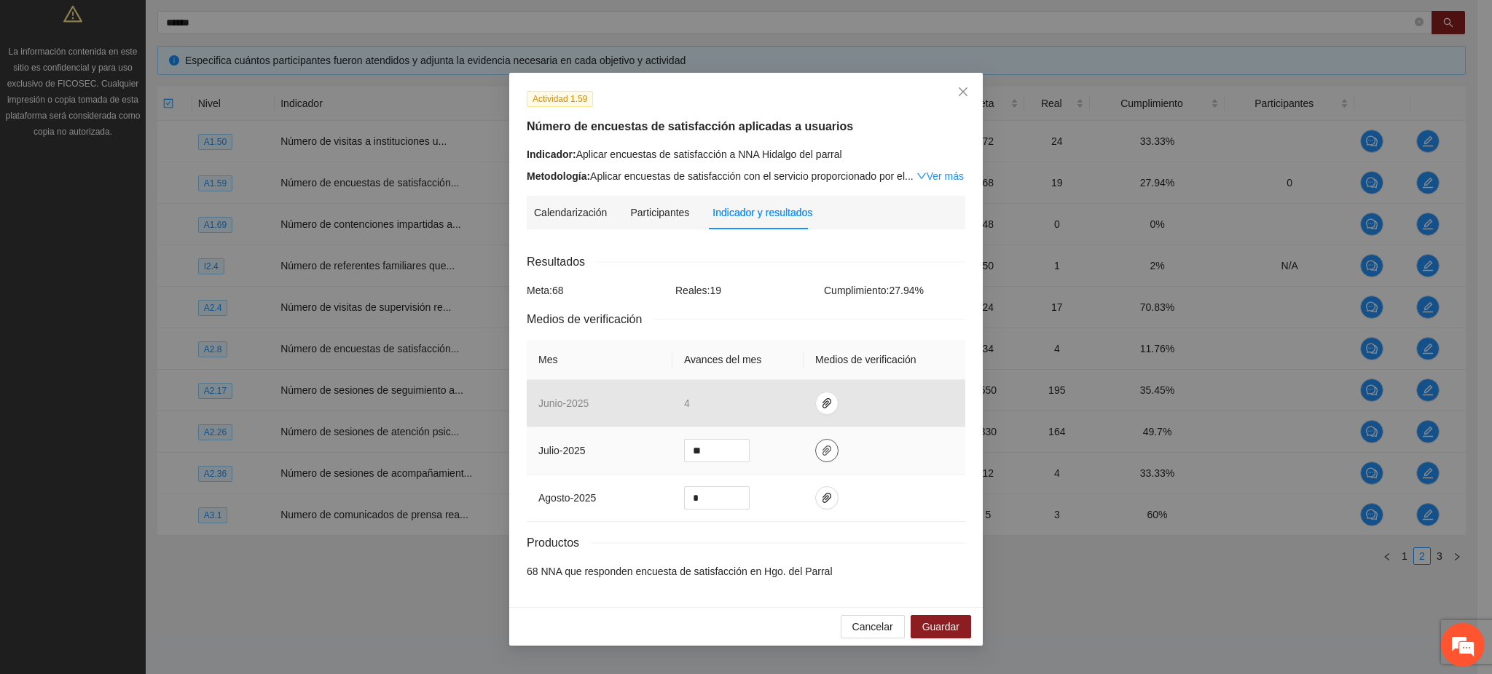
click at [821, 452] on icon "paper-clip" at bounding box center [827, 451] width 12 height 12
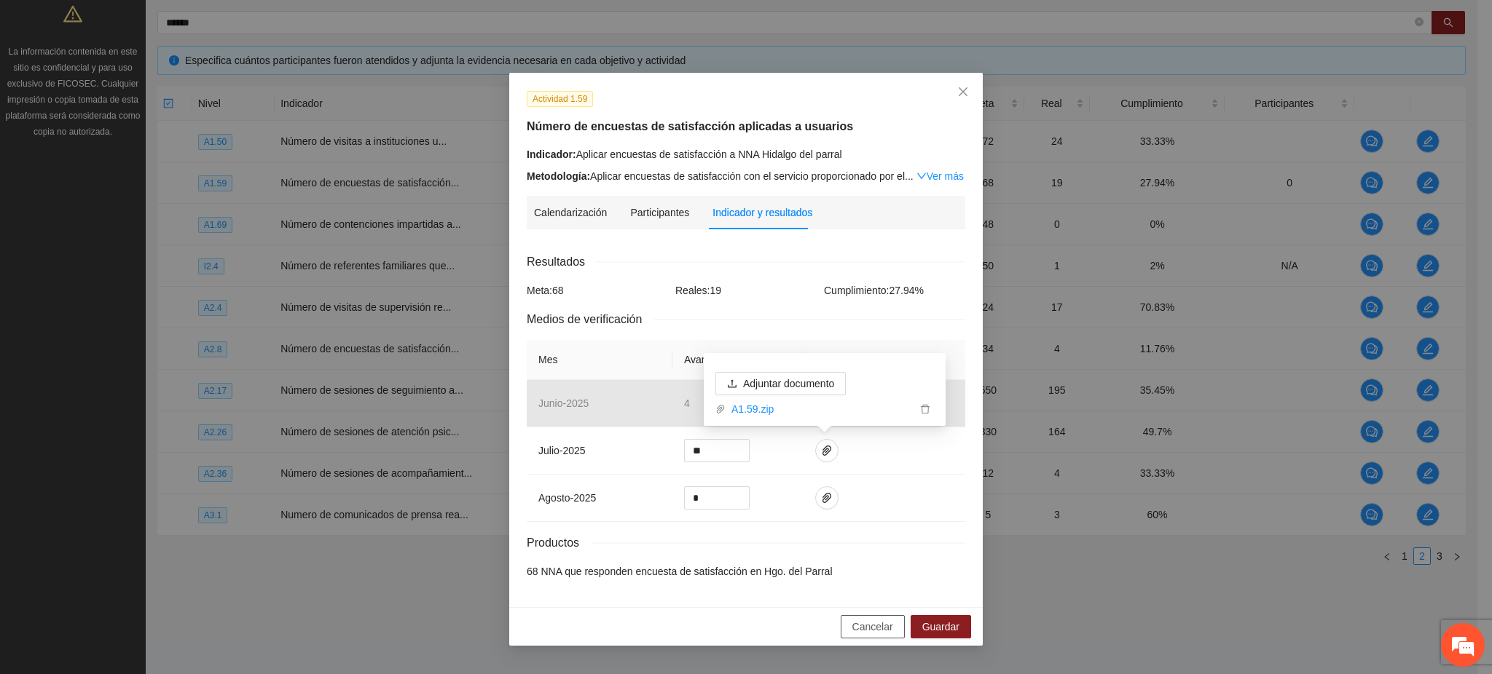
click at [894, 626] on button "Cancelar" at bounding box center [873, 626] width 64 height 23
